Goal: Task Accomplishment & Management: Use online tool/utility

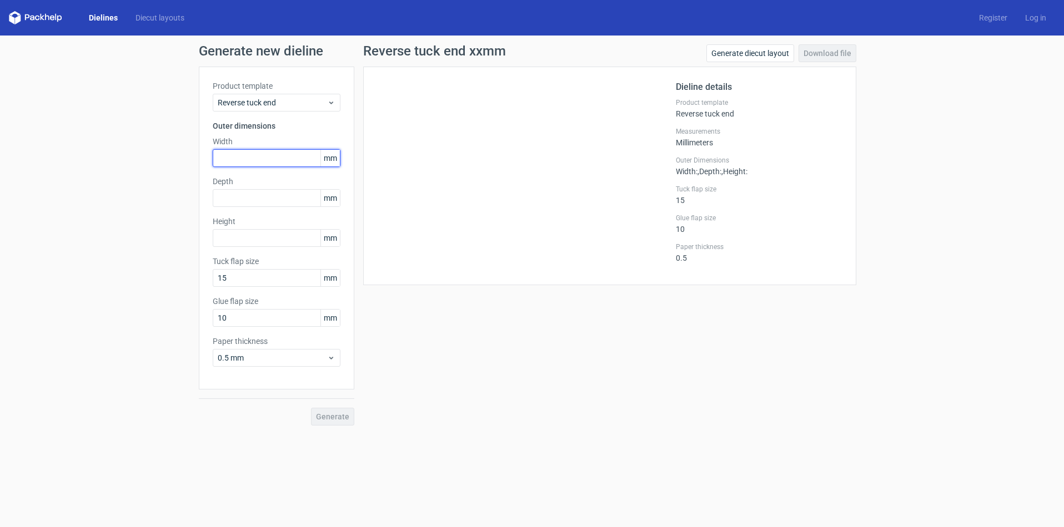
click at [259, 162] on input "text" at bounding box center [277, 158] width 128 height 18
type input "125"
click at [239, 199] on input "text" at bounding box center [277, 198] width 128 height 18
type input "45"
click at [254, 235] on input "text" at bounding box center [277, 238] width 128 height 18
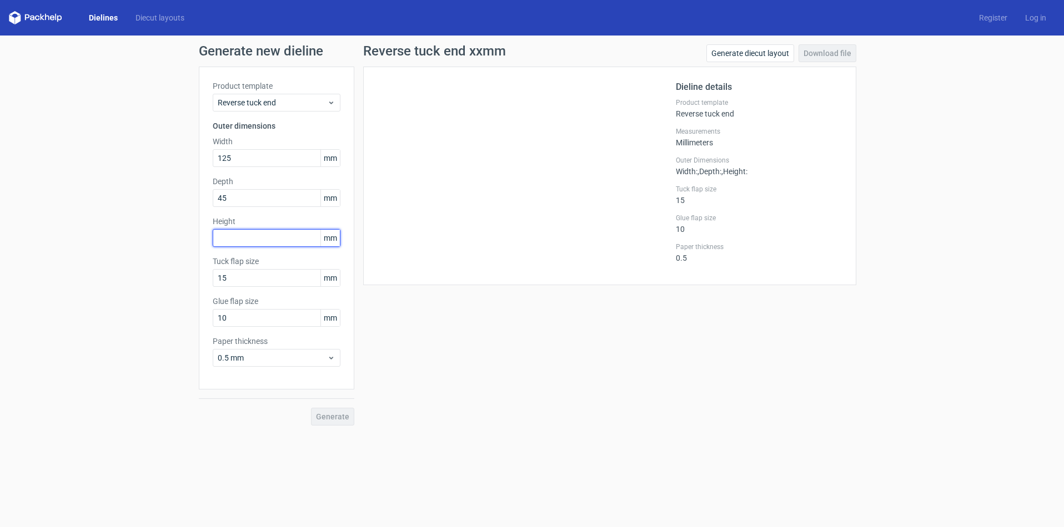
click at [249, 237] on input "text" at bounding box center [277, 238] width 128 height 18
type input "86"
click at [399, 356] on div "Reverse tuck end xxmm Generate diecut layout Download file Dieline details Prod…" at bounding box center [609, 234] width 511 height 381
click at [700, 124] on div "Dieline details Product template Reverse tuck end Measurements Millimeters Oute…" at bounding box center [759, 175] width 167 height 191
click at [727, 56] on link "Generate diecut layout" at bounding box center [750, 53] width 88 height 18
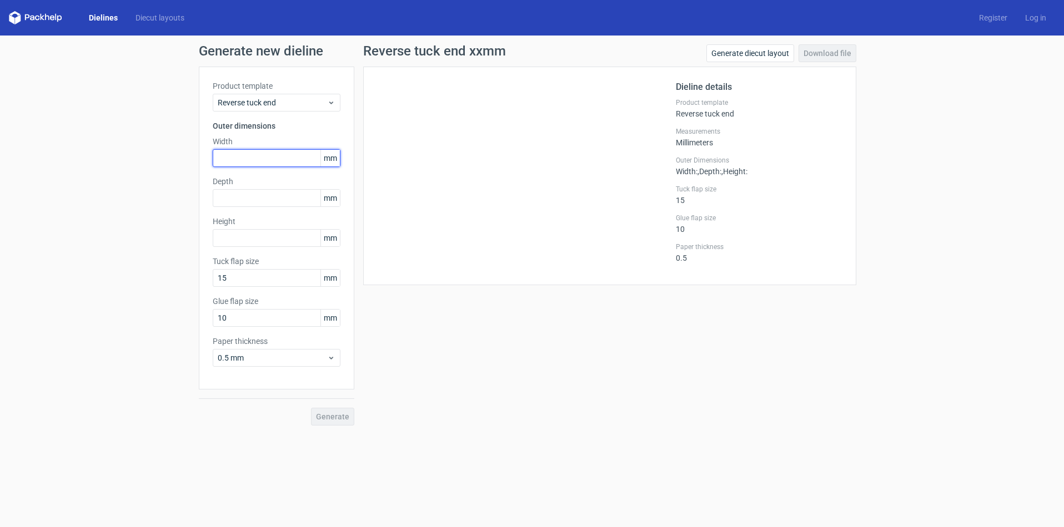
click at [234, 159] on input "text" at bounding box center [277, 158] width 128 height 18
click at [238, 238] on input "text" at bounding box center [277, 238] width 128 height 18
type input "125"
click at [256, 200] on input "text" at bounding box center [277, 198] width 128 height 18
type input "45"
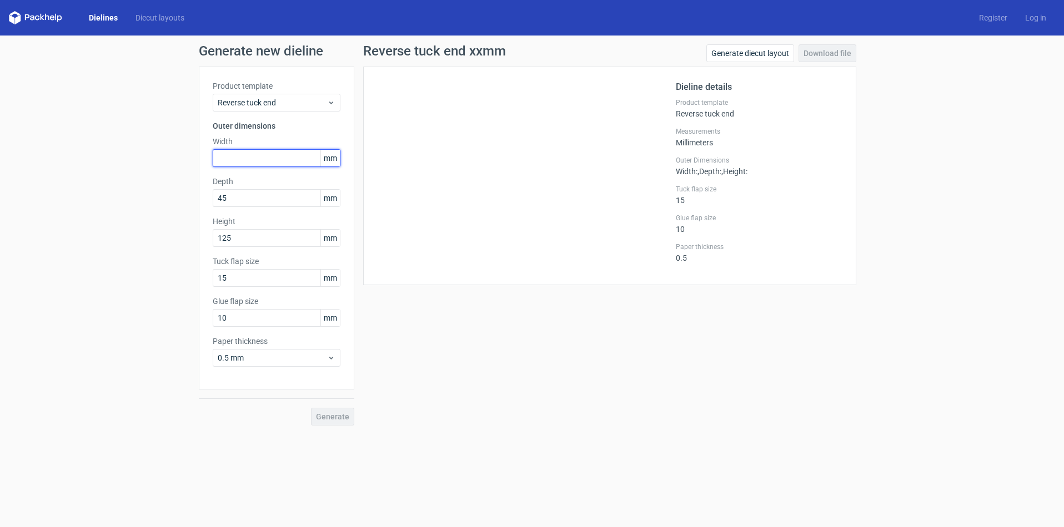
click at [264, 161] on input "text" at bounding box center [277, 158] width 128 height 18
click at [339, 416] on span "Generate" at bounding box center [332, 417] width 33 height 8
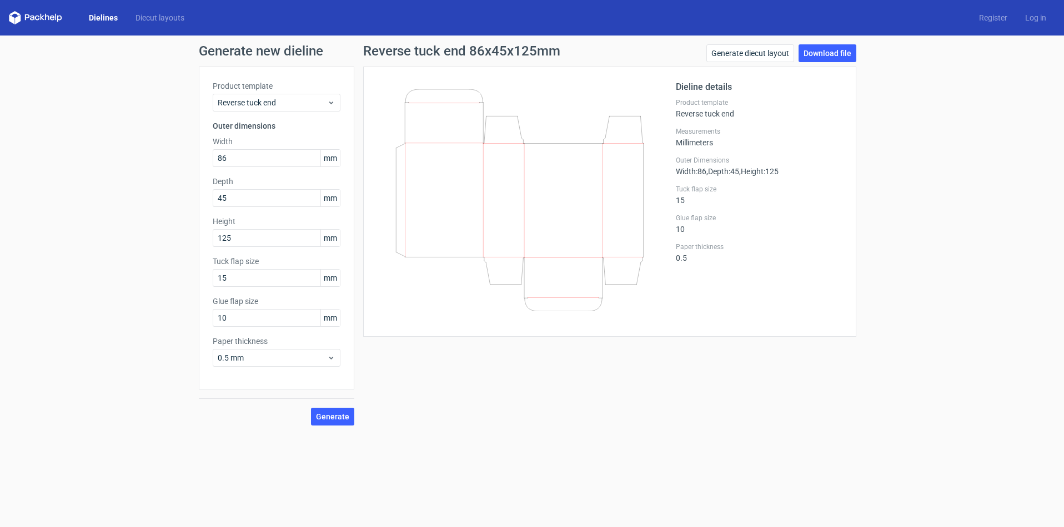
click at [463, 328] on div "Dieline details Product template Reverse tuck end Measurements Millimeters Oute…" at bounding box center [609, 202] width 493 height 270
click at [824, 51] on link "Download file" at bounding box center [827, 53] width 58 height 18
drag, startPoint x: 235, startPoint y: 159, endPoint x: 132, endPoint y: 148, distance: 103.2
click at [132, 148] on div "Generate new dieline Product template Reverse tuck end Outer dimensions Width 8…" at bounding box center [532, 235] width 1064 height 399
type input "125"
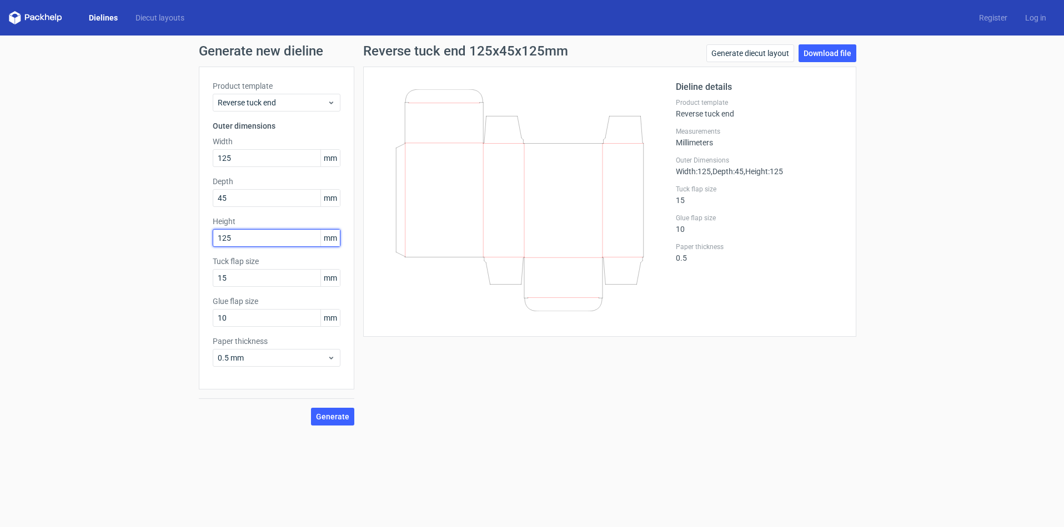
drag, startPoint x: 241, startPoint y: 240, endPoint x: 133, endPoint y: 226, distance: 109.2
click at [129, 224] on div "Generate new dieline Product template Reverse tuck end Outer dimensions Width 1…" at bounding box center [532, 235] width 1064 height 399
type input "86"
click at [427, 314] on div at bounding box center [526, 201] width 299 height 243
click at [335, 419] on span "Generate" at bounding box center [332, 417] width 33 height 8
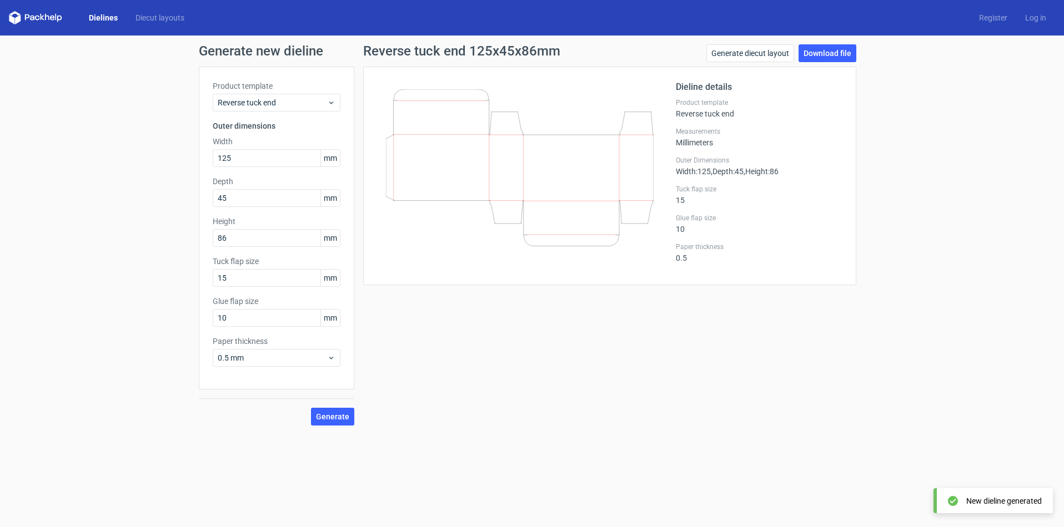
click at [468, 264] on div at bounding box center [526, 175] width 299 height 191
